Goal: Task Accomplishment & Management: Manage account settings

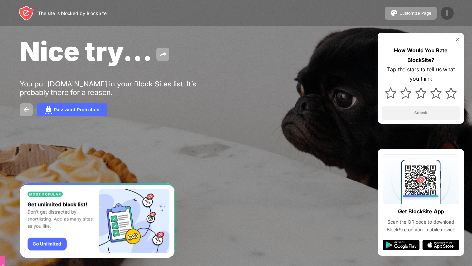
click at [447, 11] on img at bounding box center [447, 13] width 8 height 8
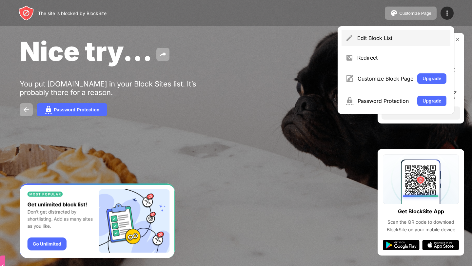
click at [394, 36] on div "Edit Block List" at bounding box center [401, 38] width 89 height 7
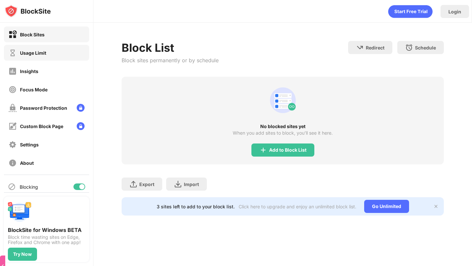
click at [48, 51] on div "Usage Limit" at bounding box center [46, 53] width 85 height 16
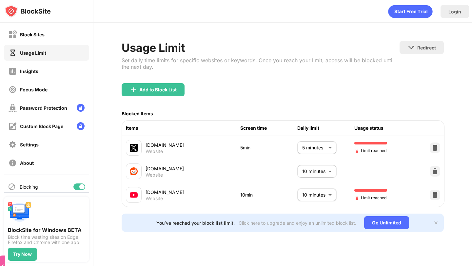
click at [308, 192] on body "Block Sites Usage Limit Insights Focus Mode Password Protection Custom Block Pa…" at bounding box center [236, 133] width 472 height 266
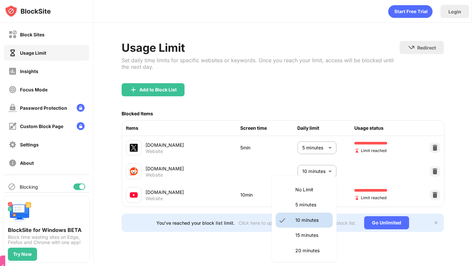
click at [306, 205] on p "5 minutes" at bounding box center [311, 204] width 33 height 7
type input "*"
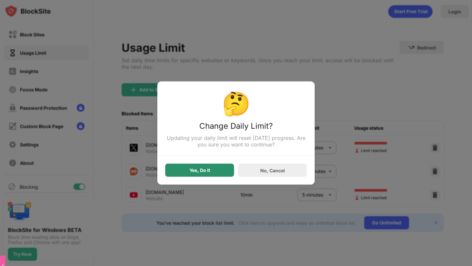
click at [213, 170] on div "Yes, Do It" at bounding box center [199, 170] width 69 height 13
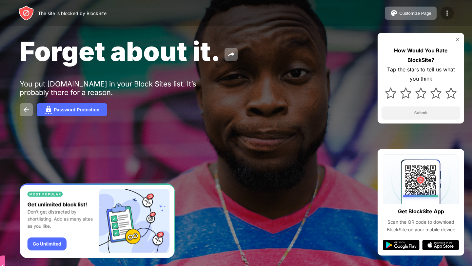
click at [451, 17] on div at bounding box center [446, 13] width 13 height 13
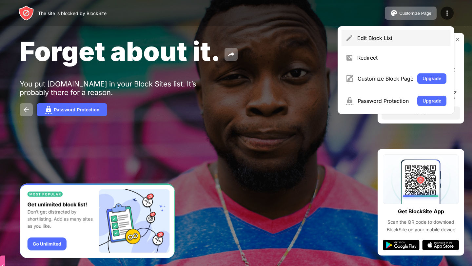
click at [388, 39] on div "Edit Block List" at bounding box center [401, 38] width 89 height 7
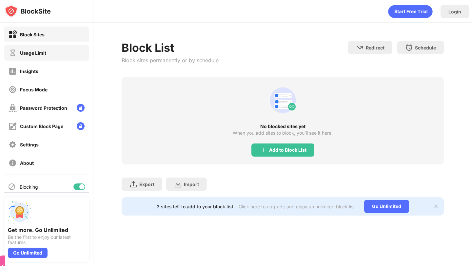
click at [13, 57] on div "Usage Limit" at bounding box center [46, 53] width 85 height 16
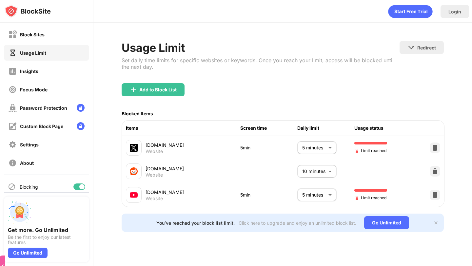
click at [301, 197] on body "Block Sites Usage Limit Insights Focus Mode Password Protection Custom Block Pa…" at bounding box center [236, 133] width 472 height 266
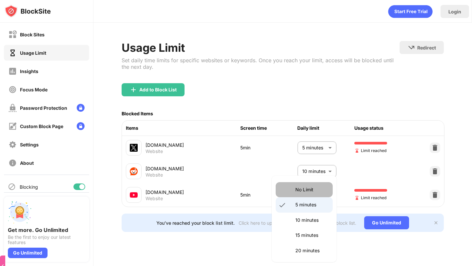
click at [301, 195] on li "No Limit" at bounding box center [303, 189] width 57 height 15
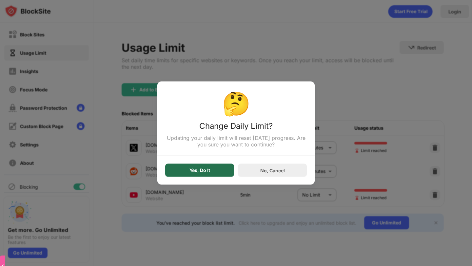
click at [220, 171] on div "Yes, Do It" at bounding box center [199, 170] width 69 height 13
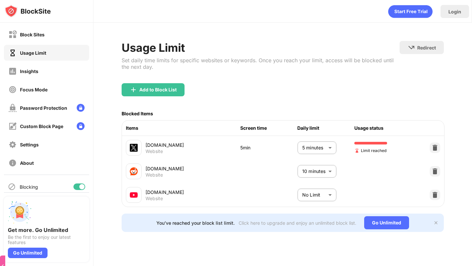
click at [297, 190] on div "No Limit ******** ​" at bounding box center [316, 194] width 39 height 13
click at [302, 192] on body "Block Sites Usage Limit Insights Focus Mode Password Protection Custom Block Pa…" at bounding box center [236, 133] width 472 height 266
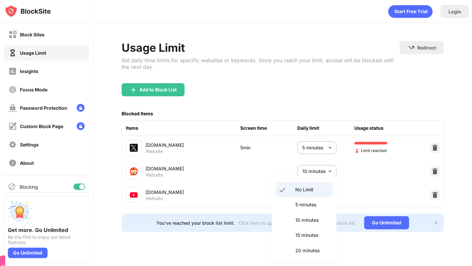
click at [296, 202] on p "5 minutes" at bounding box center [311, 204] width 33 height 7
type input "*"
